Goal: Transaction & Acquisition: Book appointment/travel/reservation

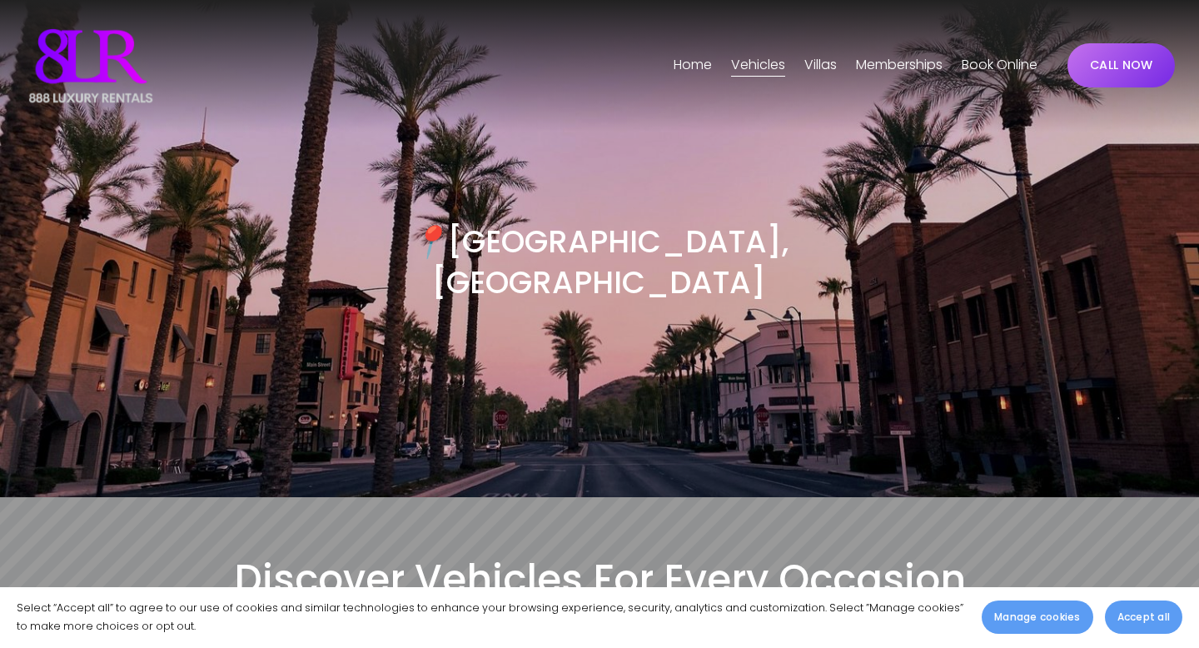
click at [1162, 630] on button "Accept all" at bounding box center [1143, 617] width 77 height 33
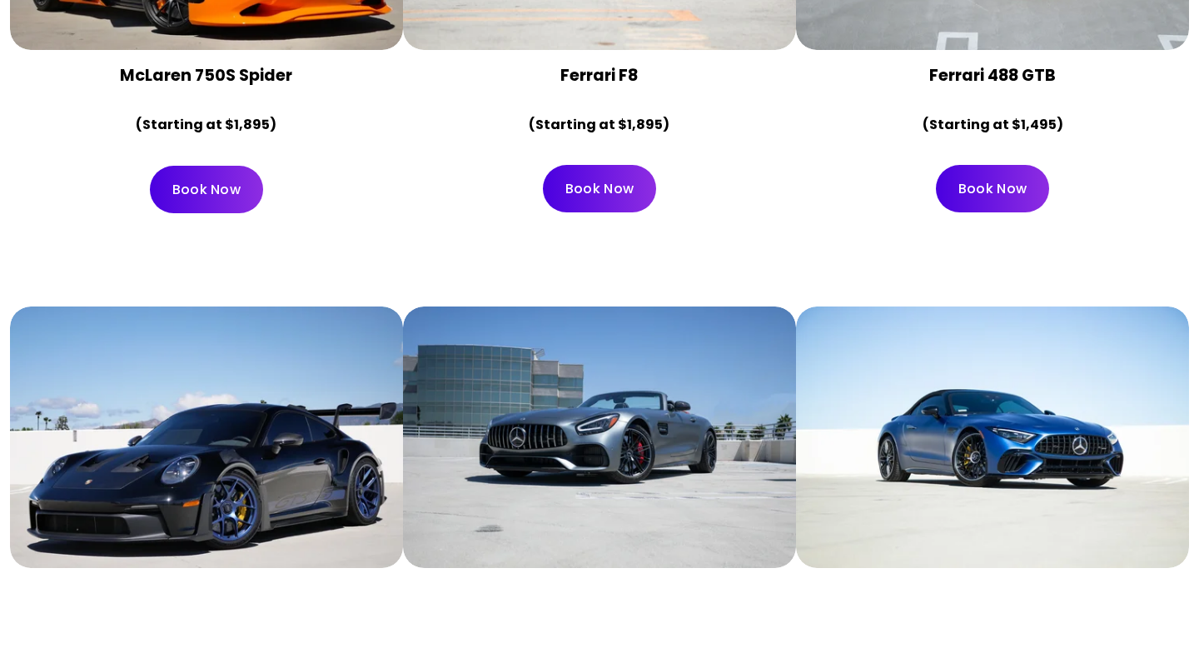
scroll to position [2675, 0]
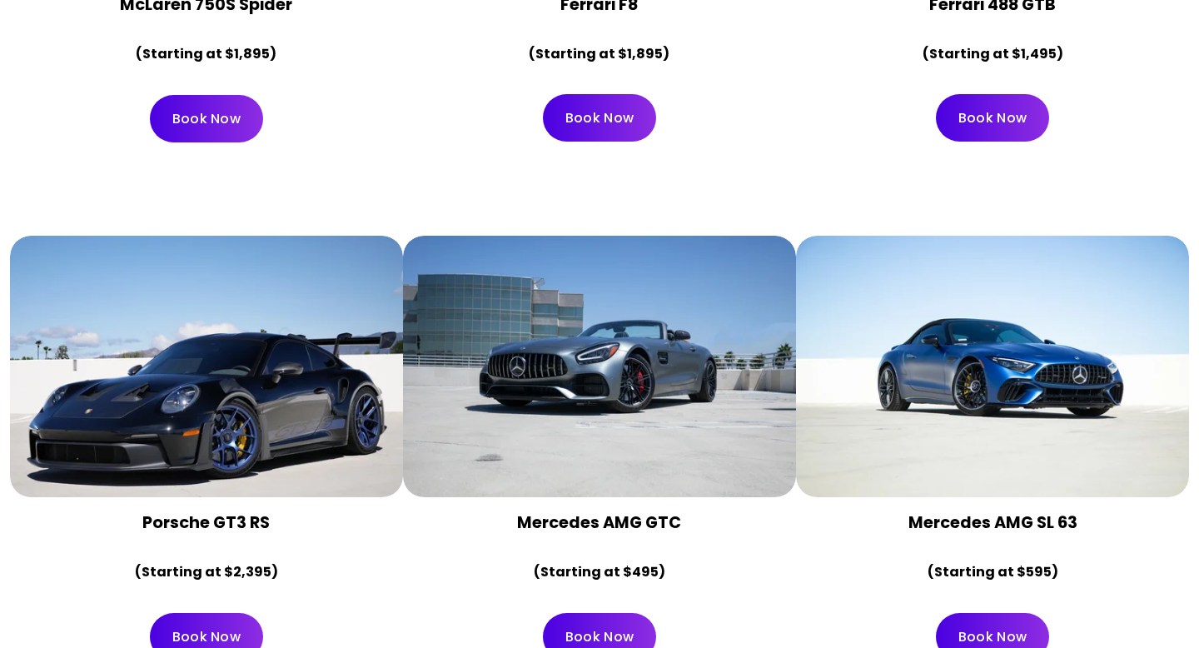
click at [509, 370] on div at bounding box center [599, 367] width 393 height 262
click at [592, 363] on div at bounding box center [599, 367] width 393 height 262
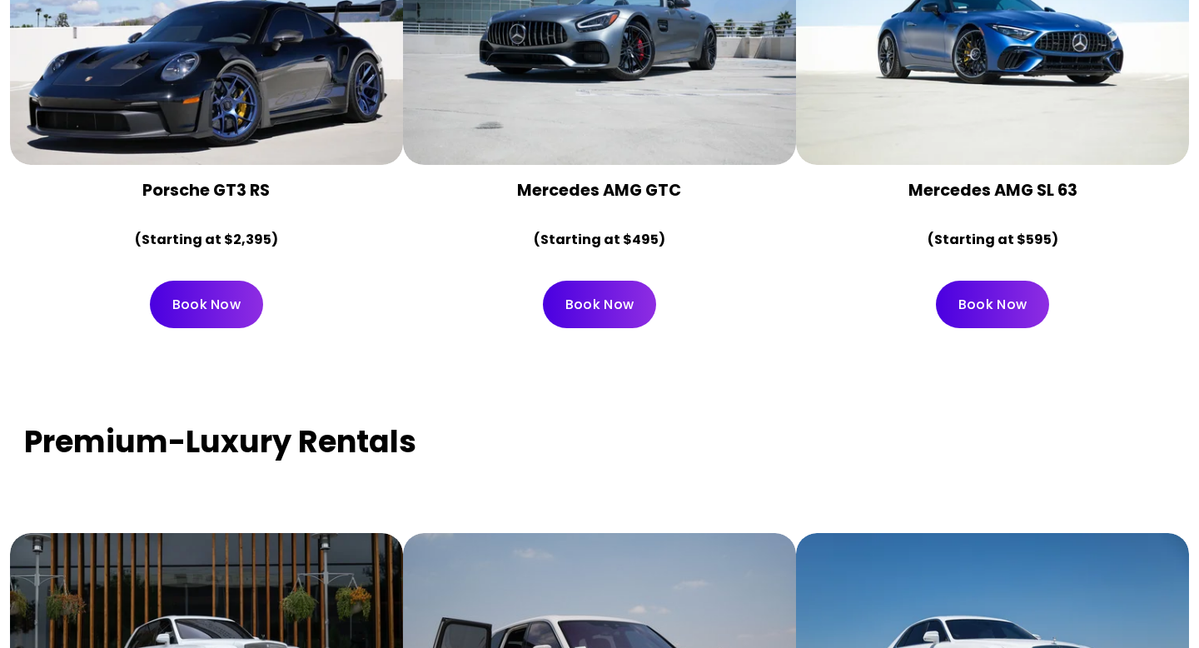
scroll to position [3008, 0]
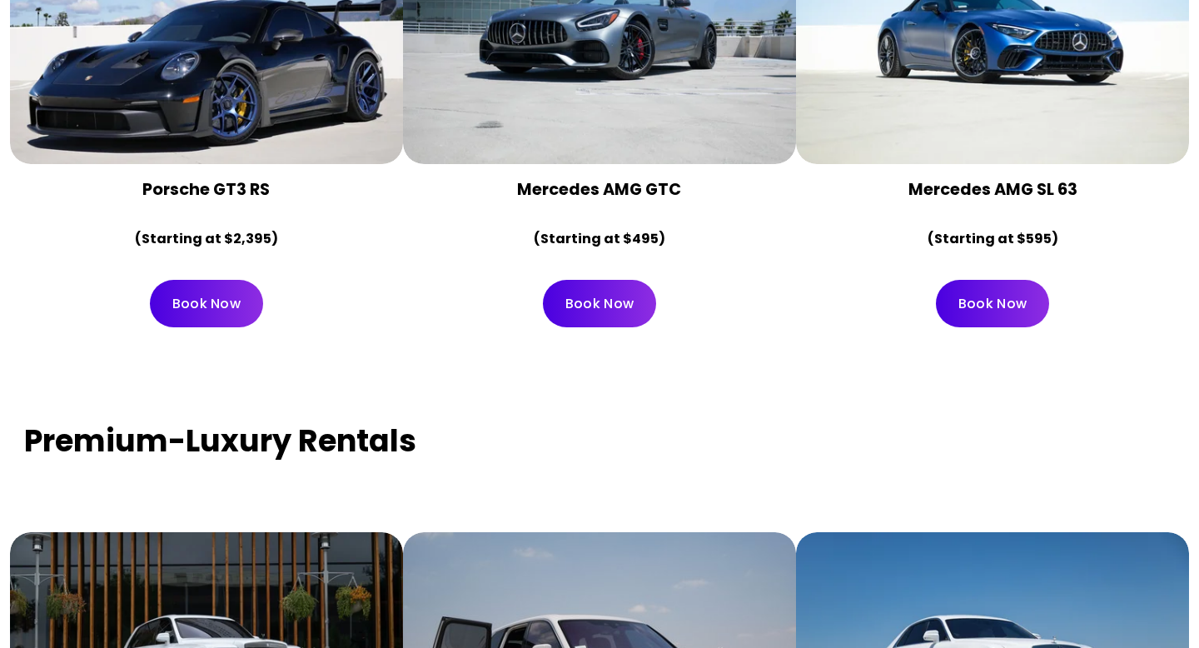
click at [648, 73] on div at bounding box center [599, 34] width 393 height 262
click at [617, 280] on link "Book Now" at bounding box center [599, 303] width 113 height 47
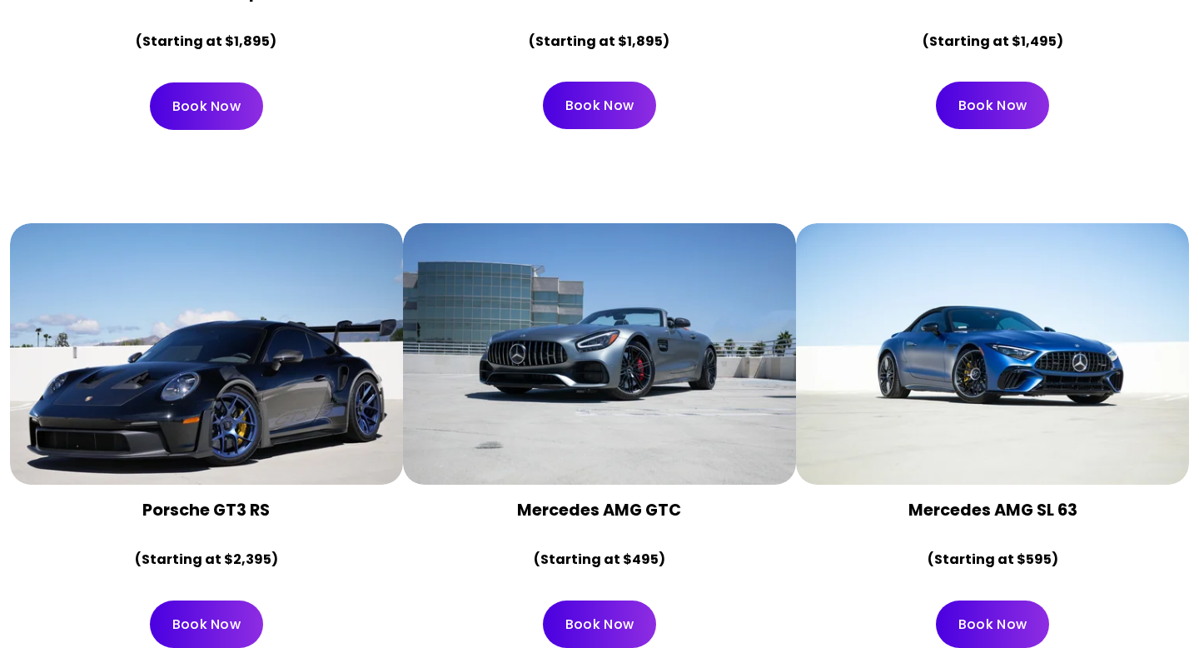
scroll to position [2705, 0]
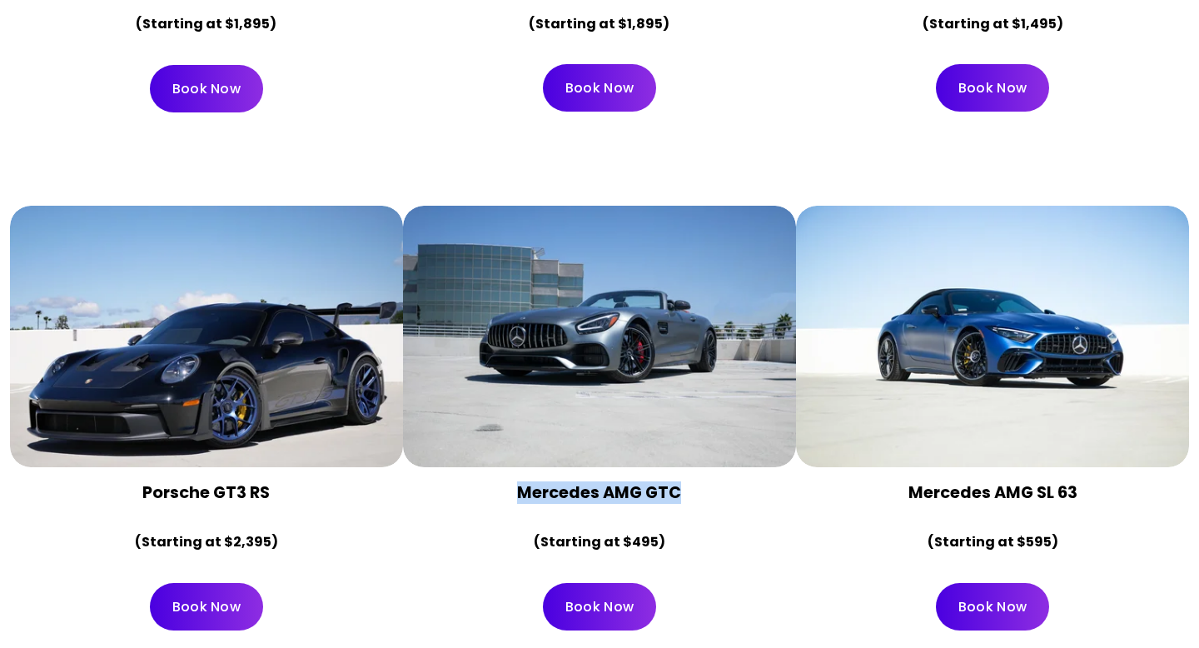
drag, startPoint x: 683, startPoint y: 458, endPoint x: 507, endPoint y: 449, distance: 176.0
click at [507, 481] on h4 "Mercedes AMG GTC" at bounding box center [599, 492] width 365 height 22
copy strong "Mercedes AMG GTC"
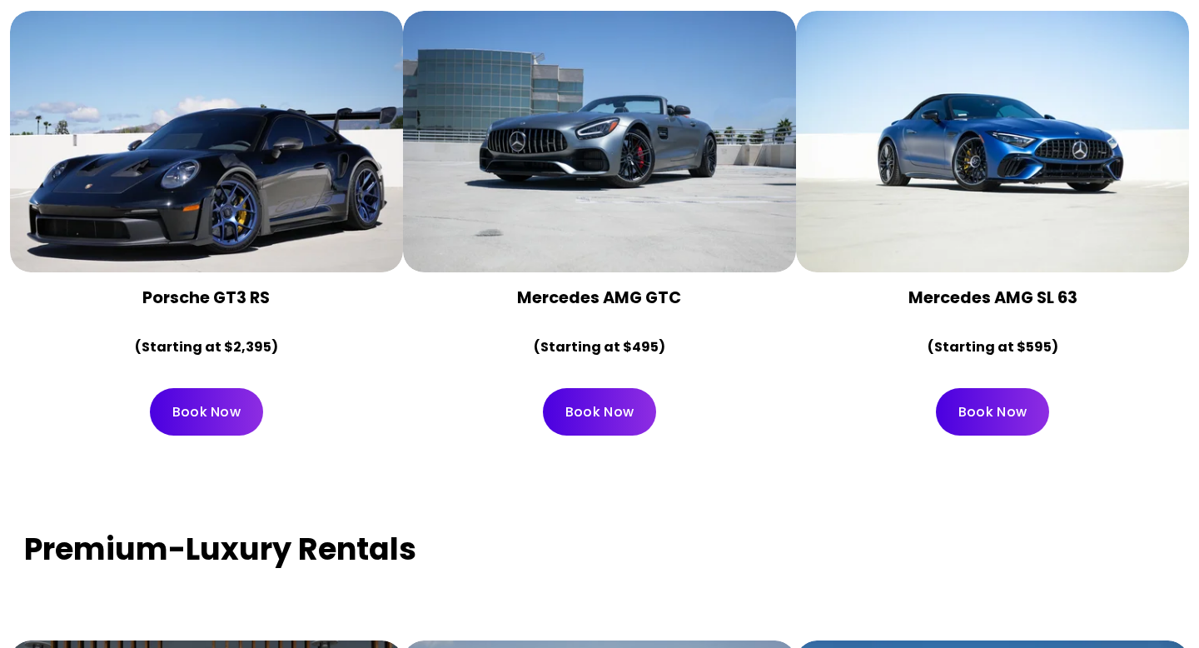
click at [496, 403] on div "Book Now" at bounding box center [599, 412] width 393 height 76
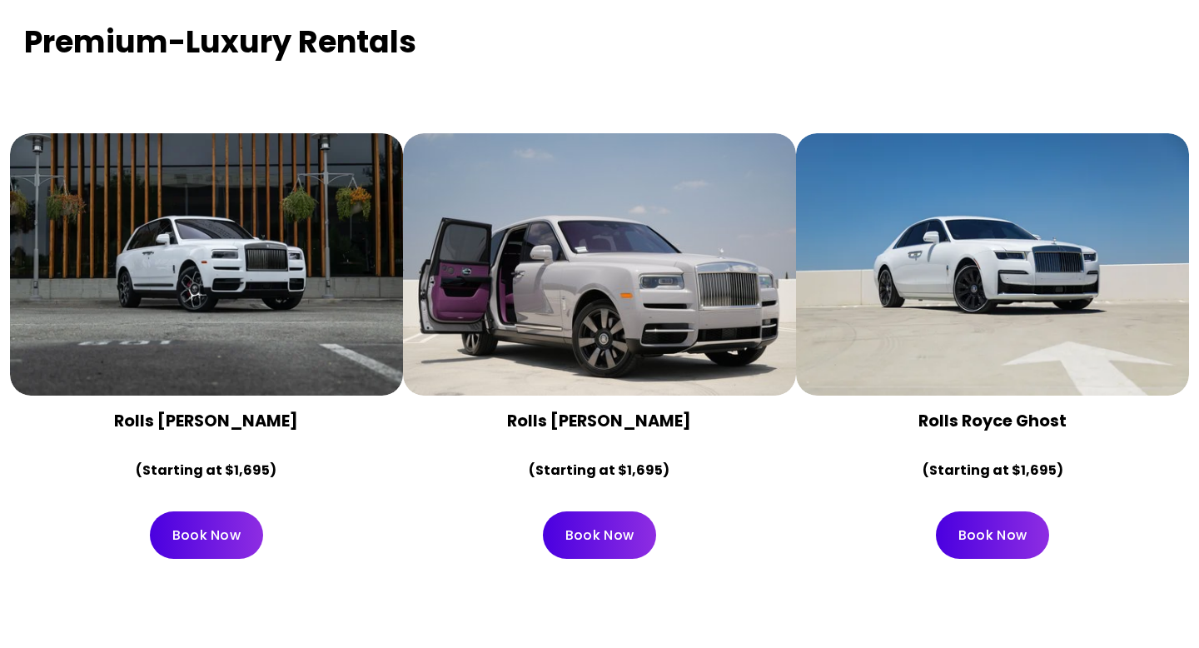
scroll to position [3646, 0]
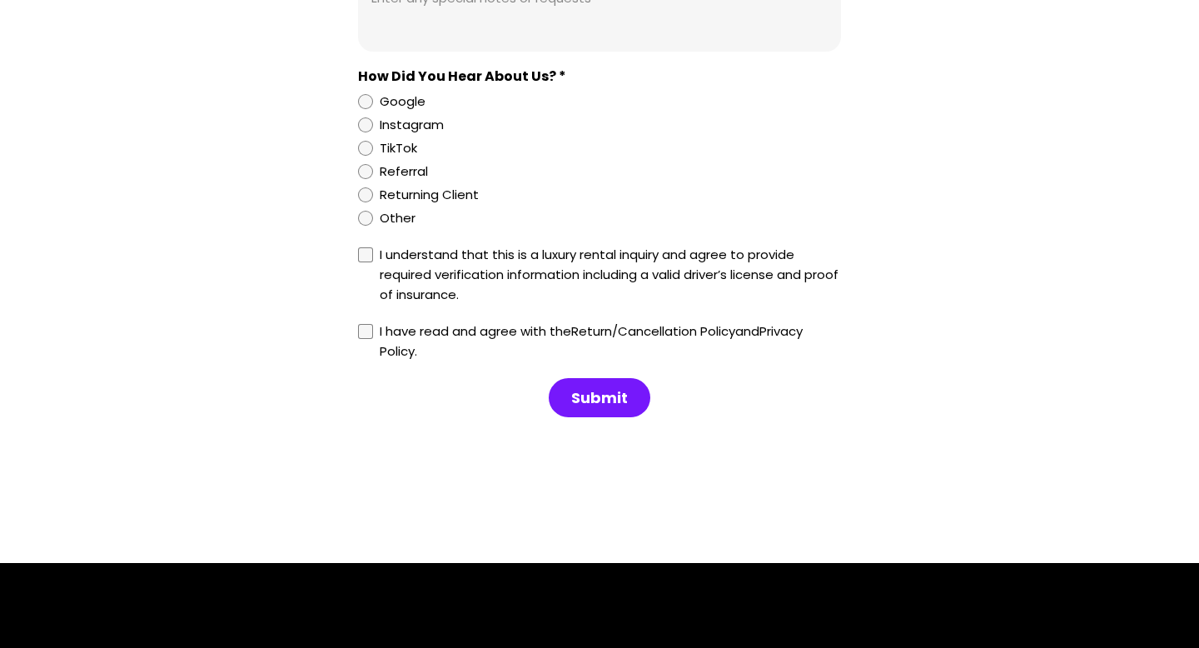
scroll to position [1700, 0]
